Goal: Information Seeking & Learning: Check status

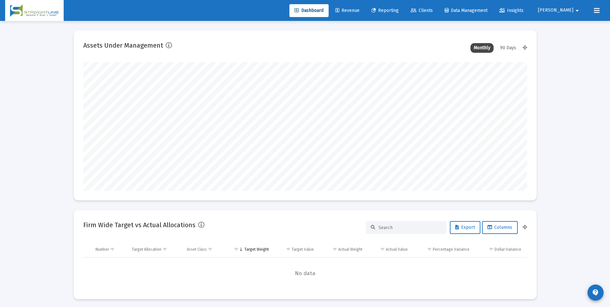
scroll to position [129, 239]
type input "[DATE]"
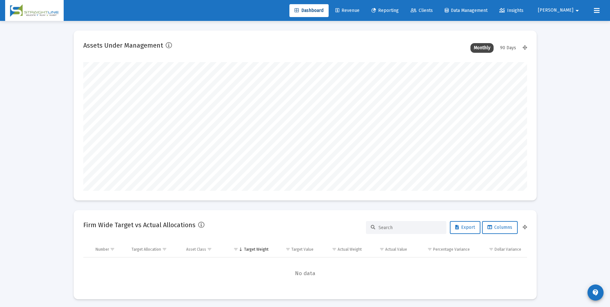
scroll to position [129, 239]
type input "[DATE]"
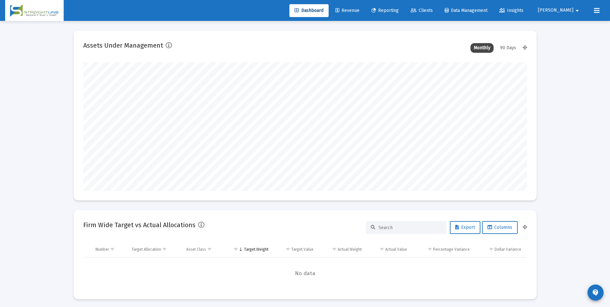
scroll to position [129, 207]
click at [359, 8] on span "Revenue" at bounding box center [347, 10] width 24 height 5
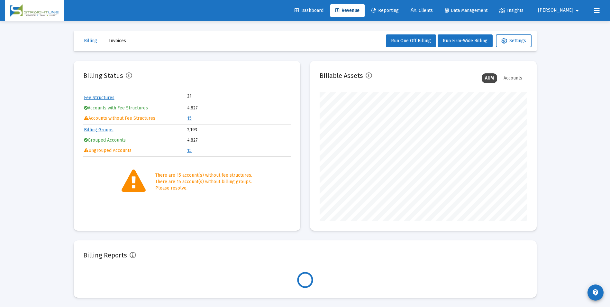
scroll to position [129, 207]
click at [190, 118] on link "15" at bounding box center [189, 117] width 4 height 5
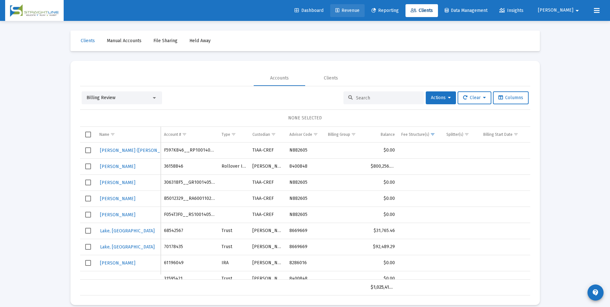
click at [364, 4] on link "Revenue" at bounding box center [347, 10] width 34 height 13
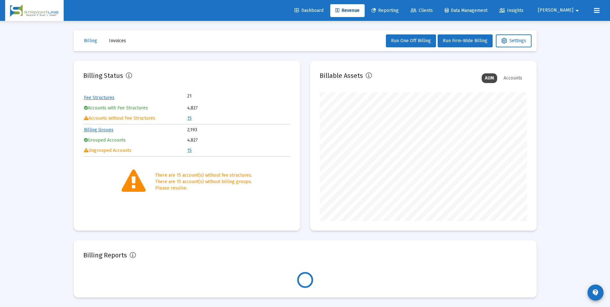
scroll to position [129, 207]
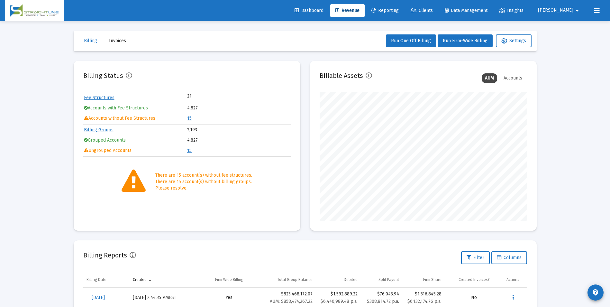
click at [186, 118] on table "Fee Structures 21 Accounts with Fee Structures 4,827 Accounts without Fee Struc…" at bounding box center [186, 107] width 207 height 31
click at [190, 118] on link "15" at bounding box center [189, 117] width 4 height 5
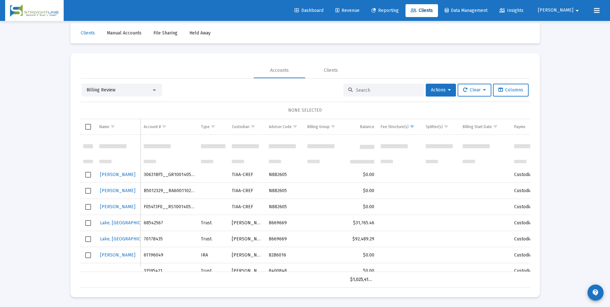
scroll to position [108, 0]
